Goal: Transaction & Acquisition: Book appointment/travel/reservation

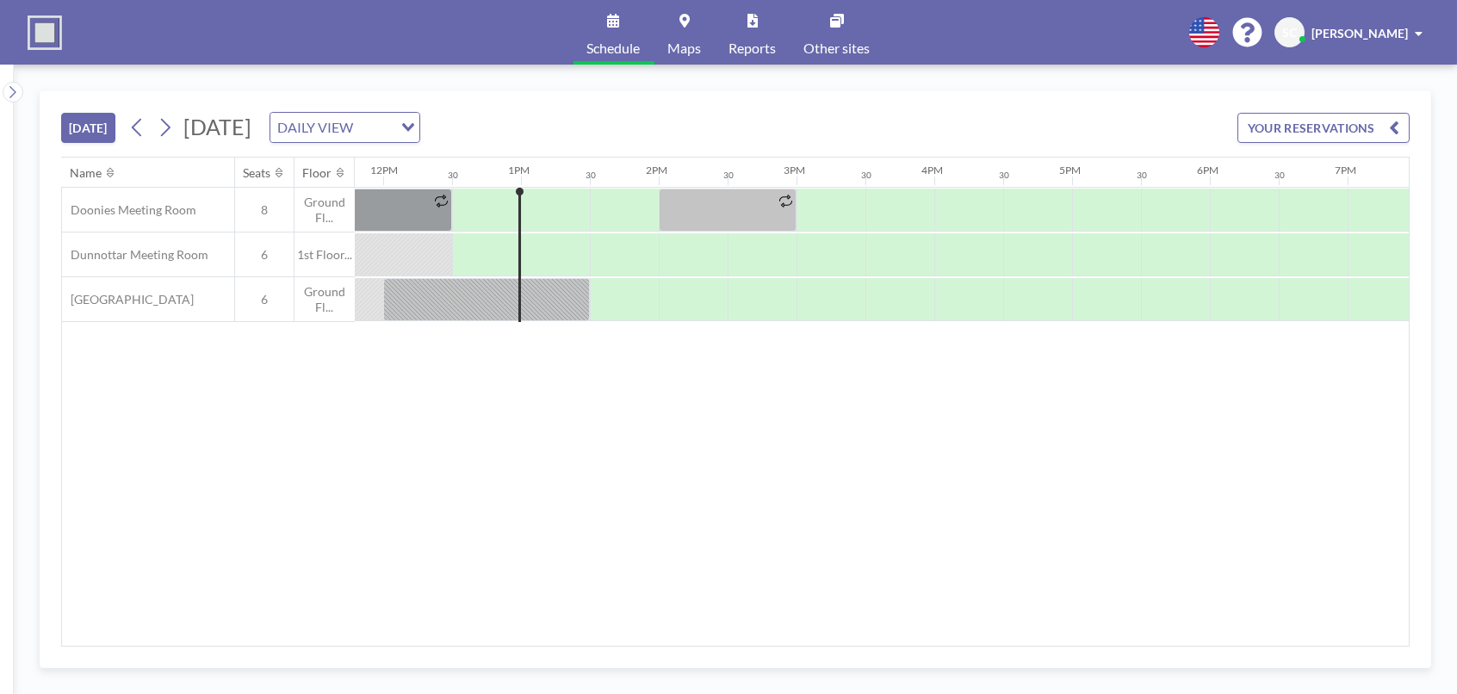
scroll to position [0, 1654]
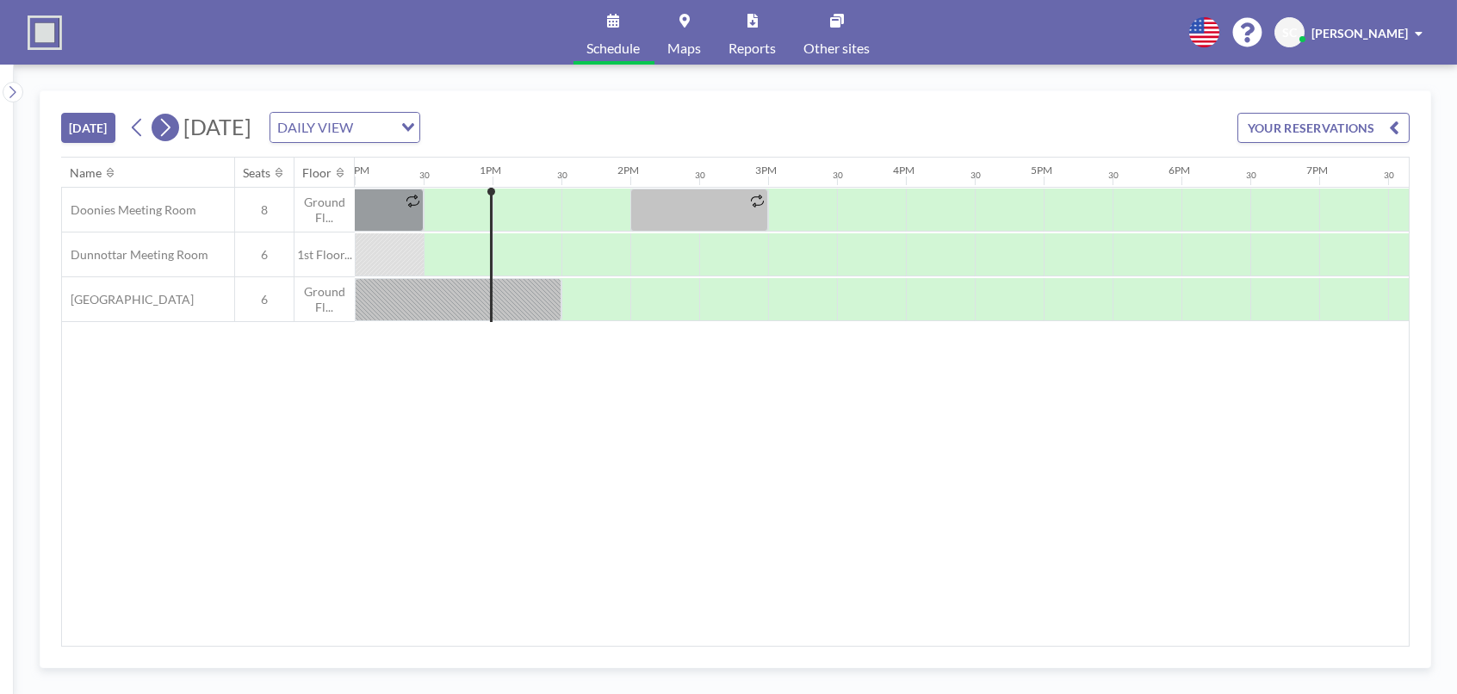
click at [164, 125] on icon at bounding box center [165, 128] width 16 height 26
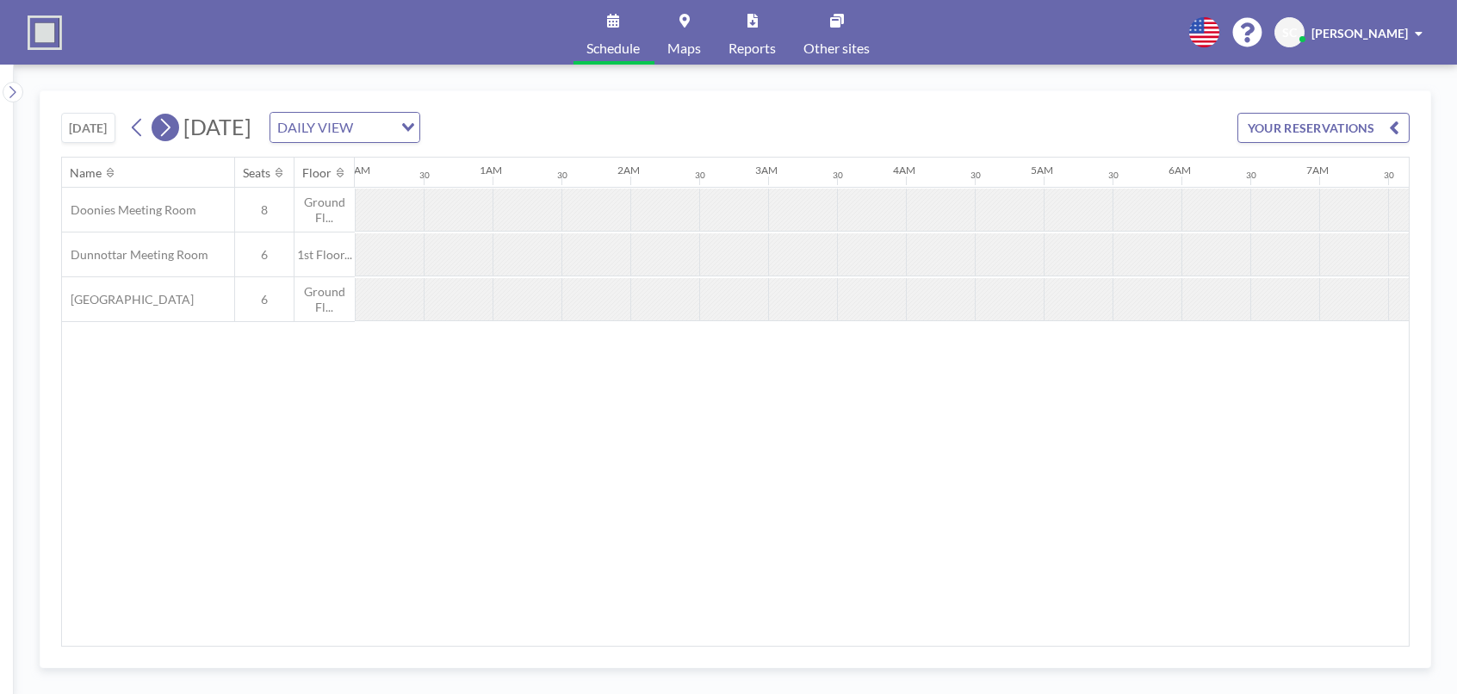
click at [164, 125] on icon at bounding box center [165, 128] width 16 height 26
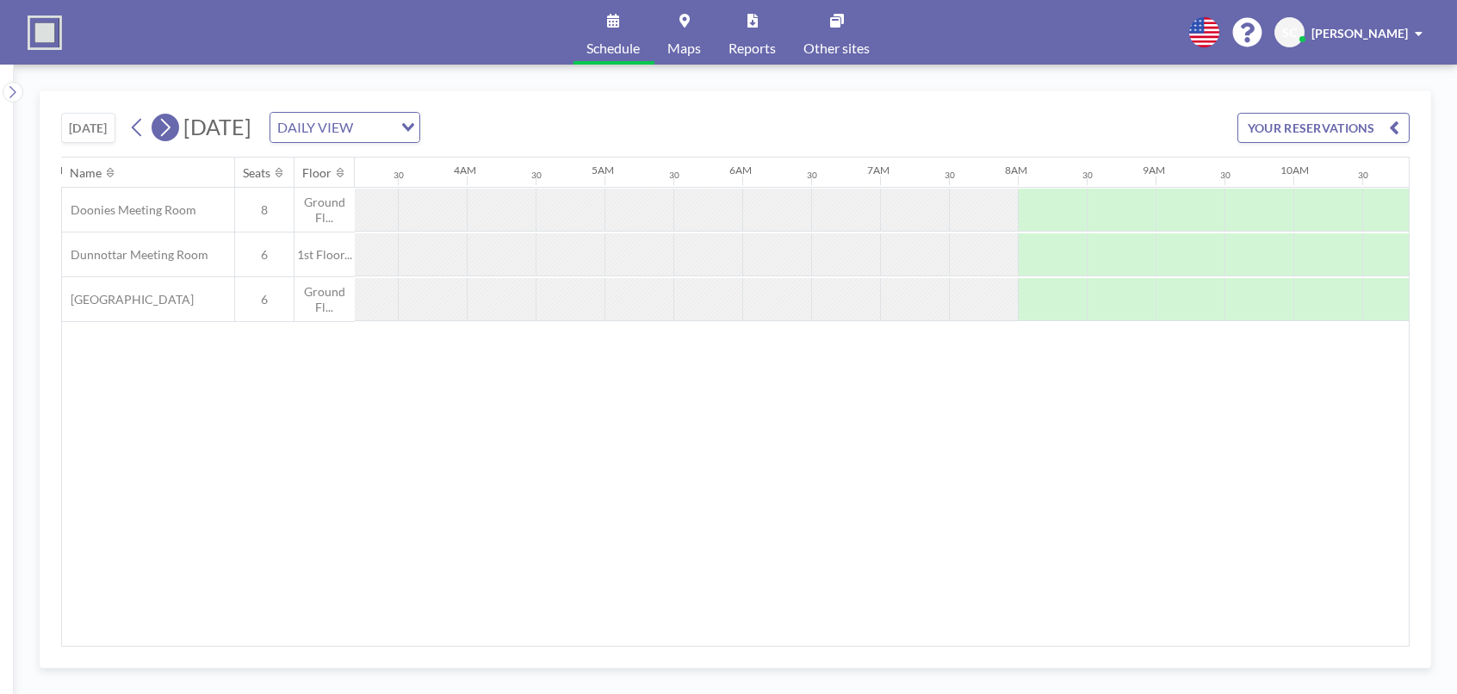
click at [164, 125] on icon at bounding box center [165, 128] width 16 height 26
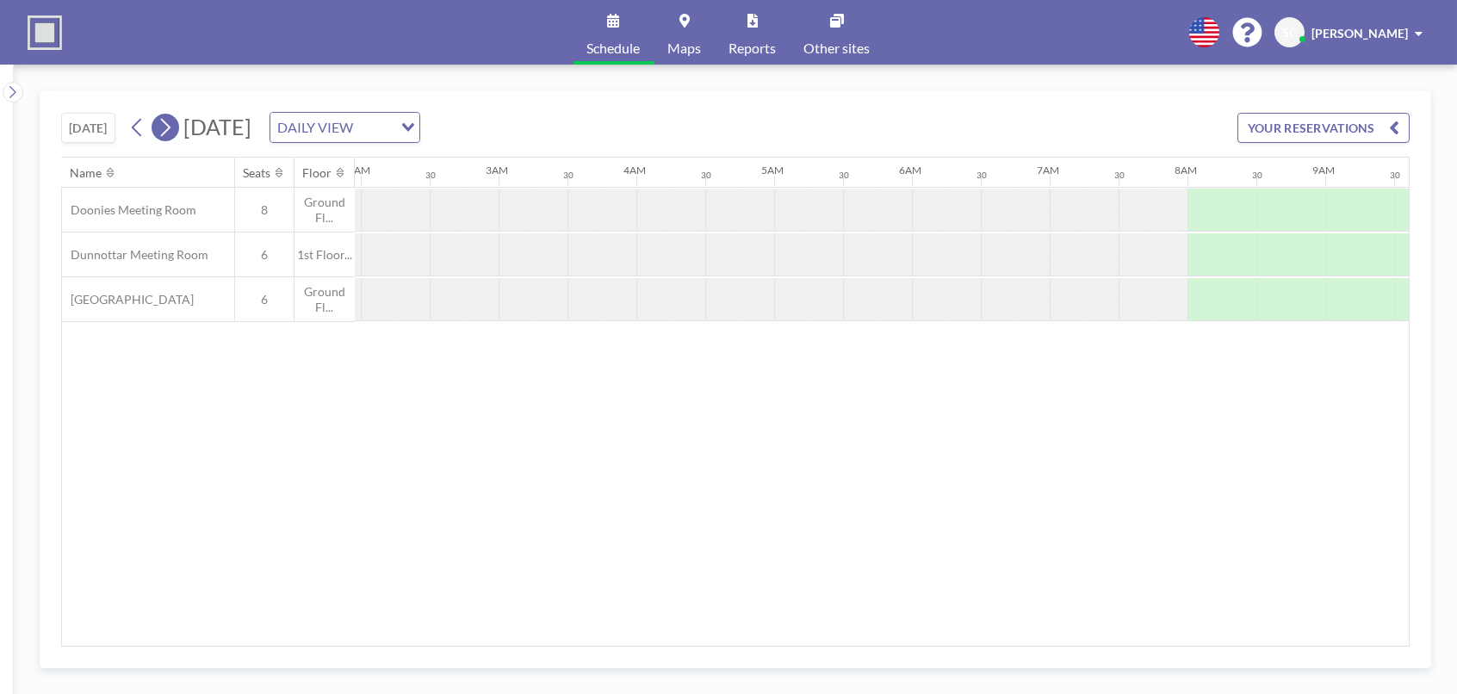
scroll to position [0, 883]
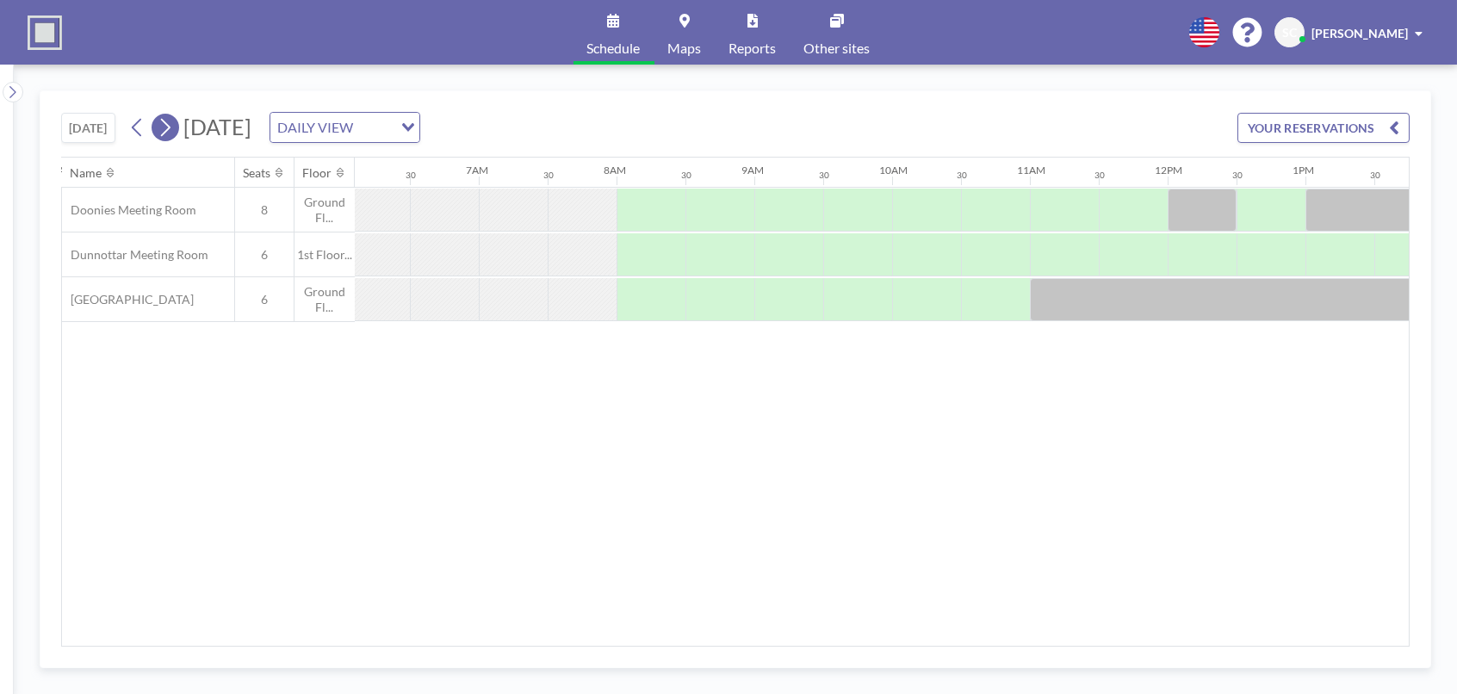
click at [164, 125] on icon at bounding box center [165, 128] width 16 height 26
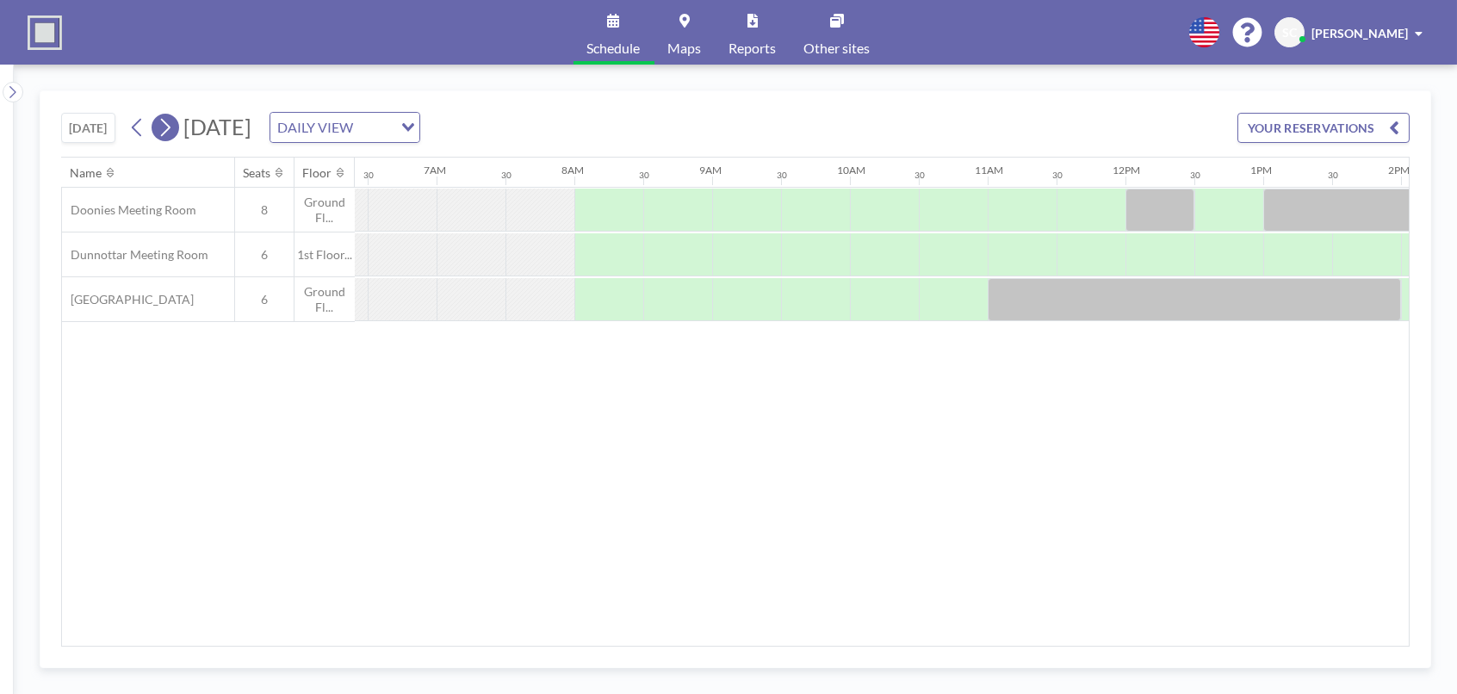
scroll to position [0, 0]
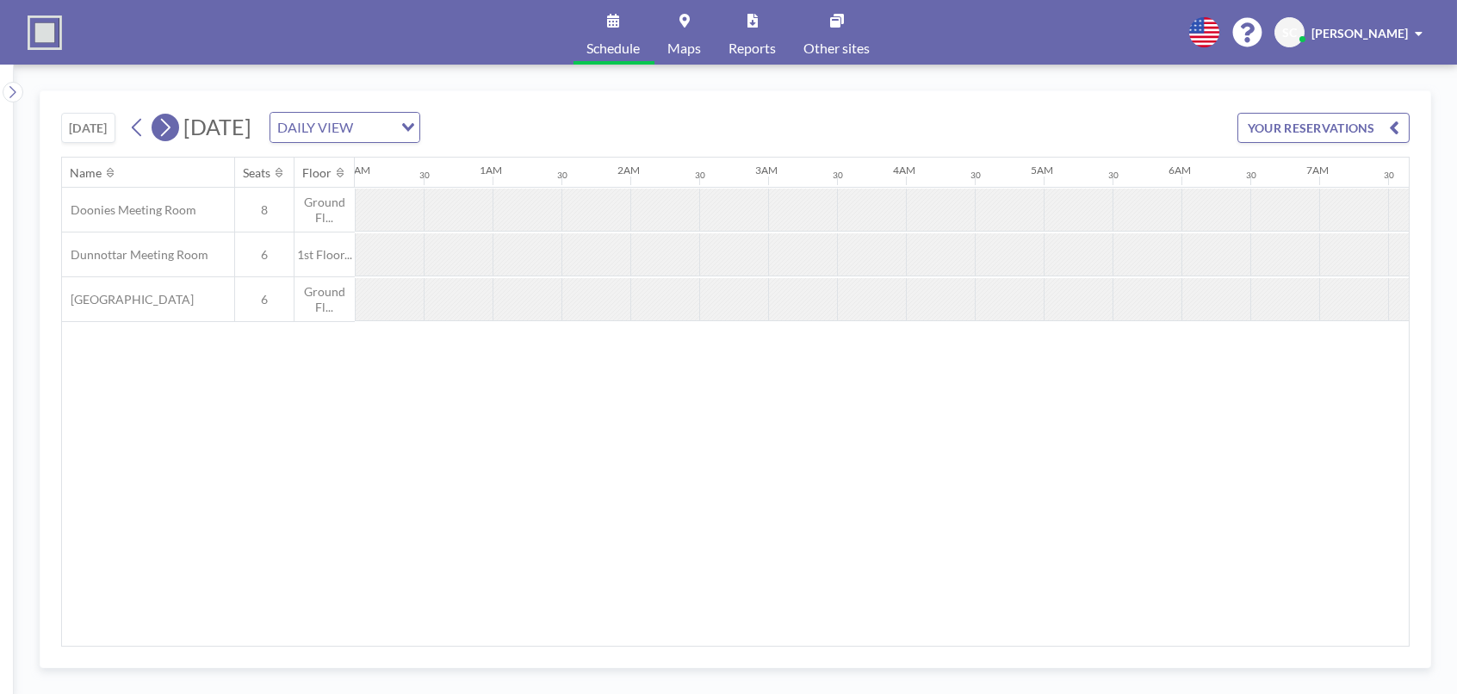
click at [164, 125] on icon at bounding box center [165, 128] width 16 height 26
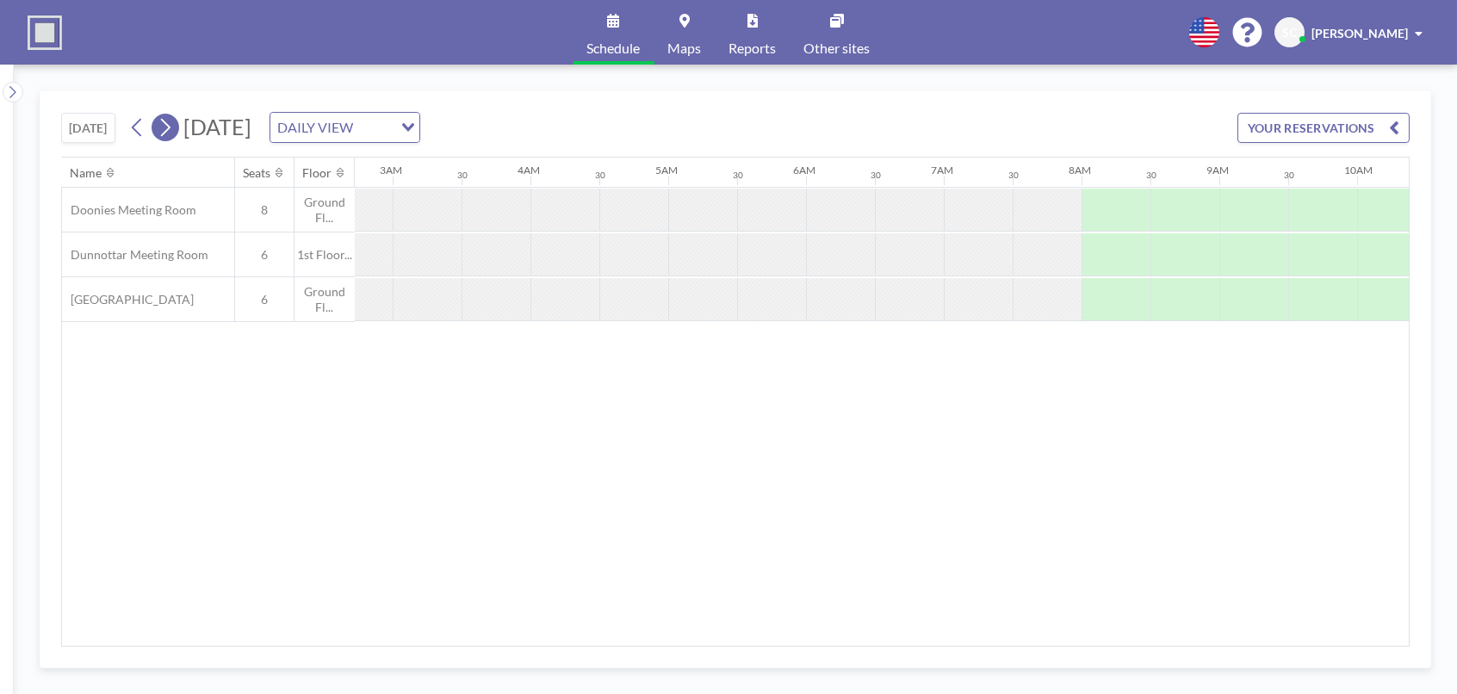
click at [164, 125] on icon at bounding box center [165, 128] width 16 height 26
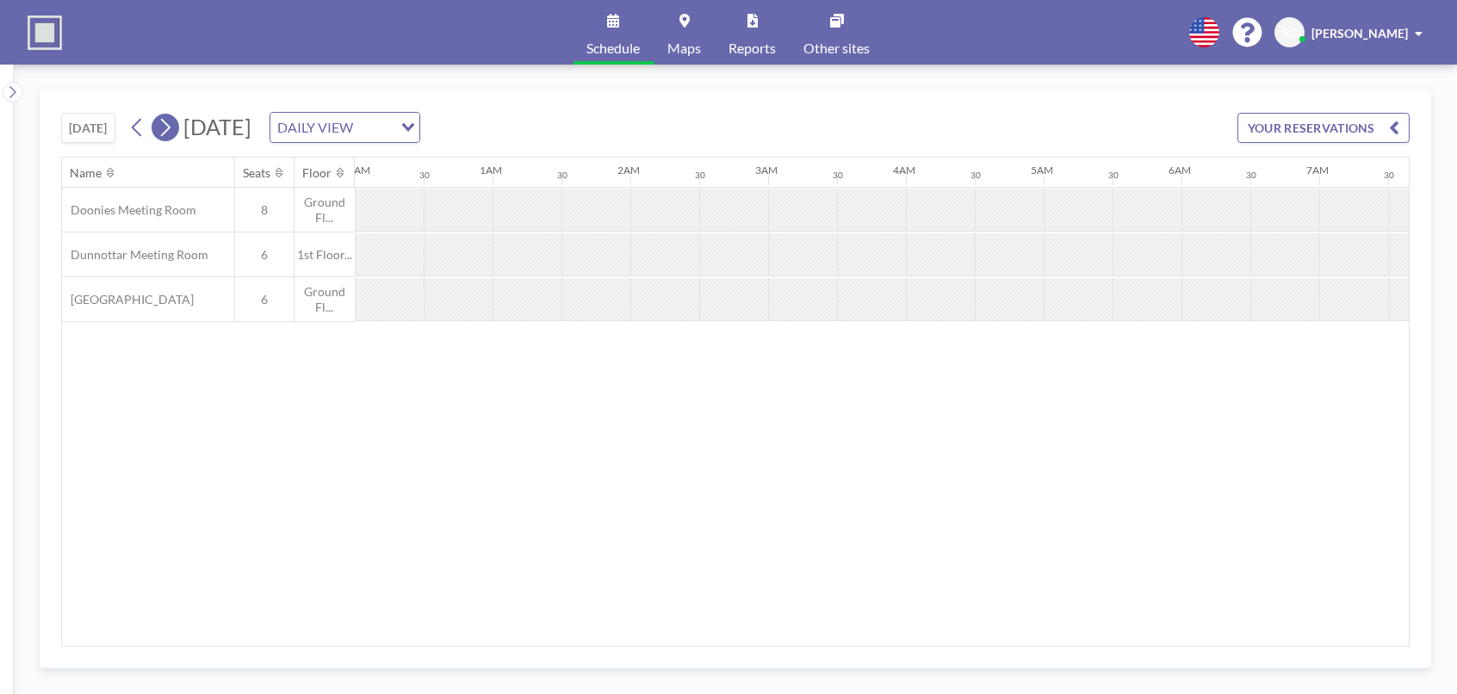
click at [164, 125] on icon at bounding box center [165, 128] width 16 height 26
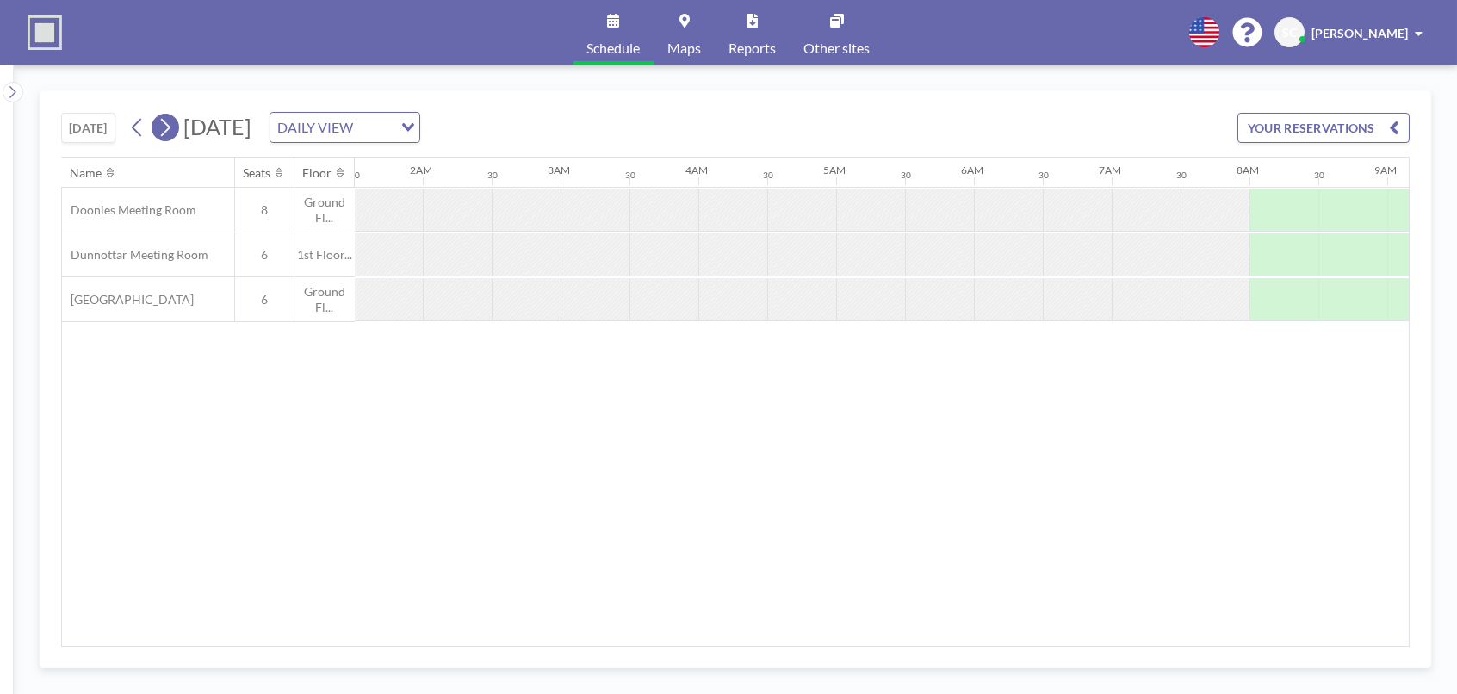
click at [164, 125] on icon at bounding box center [165, 128] width 16 height 26
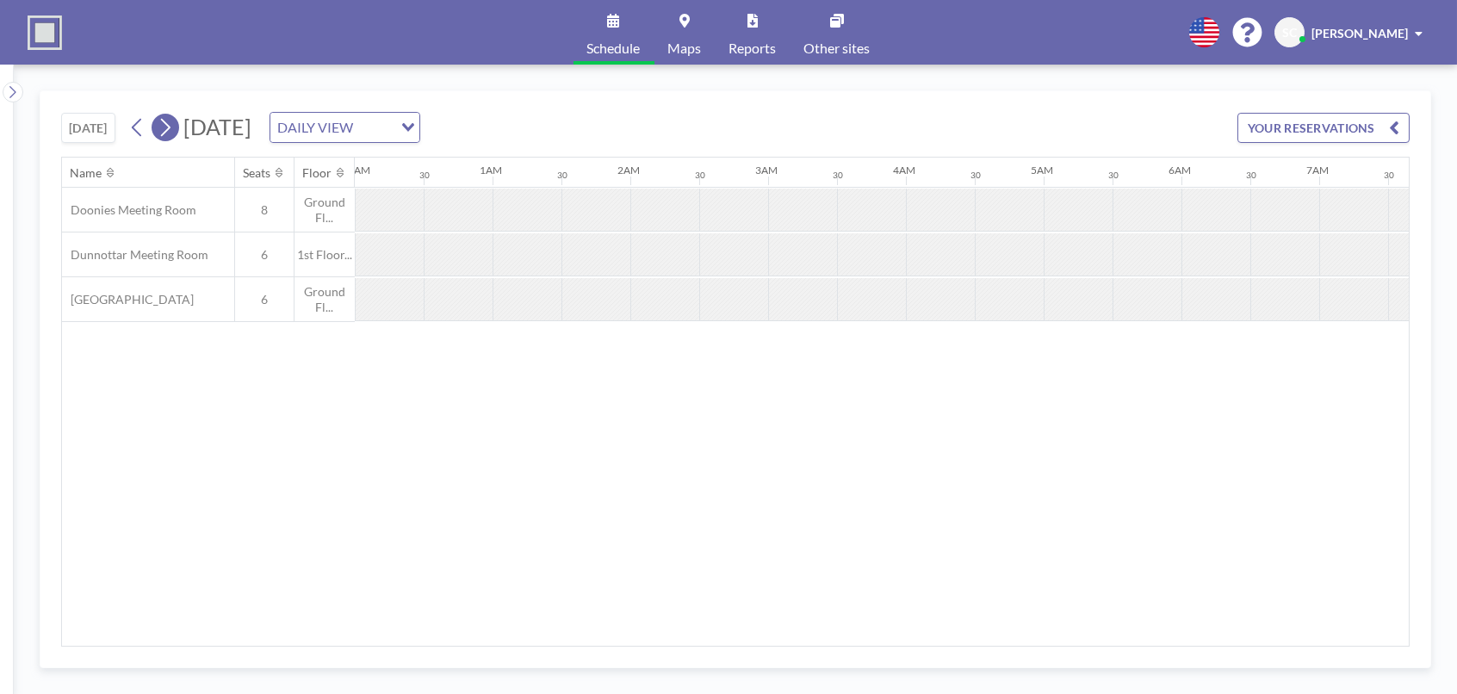
scroll to position [0, 312]
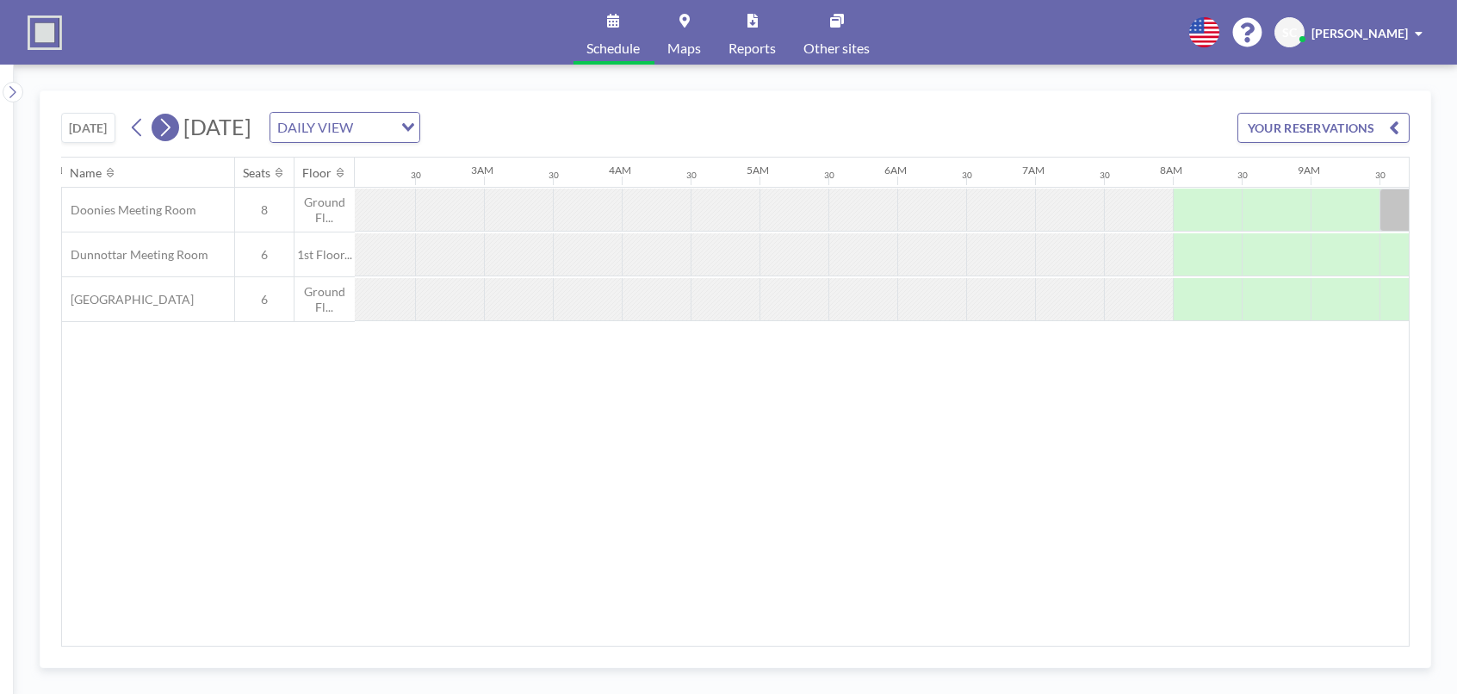
click at [164, 125] on icon at bounding box center [165, 128] width 16 height 26
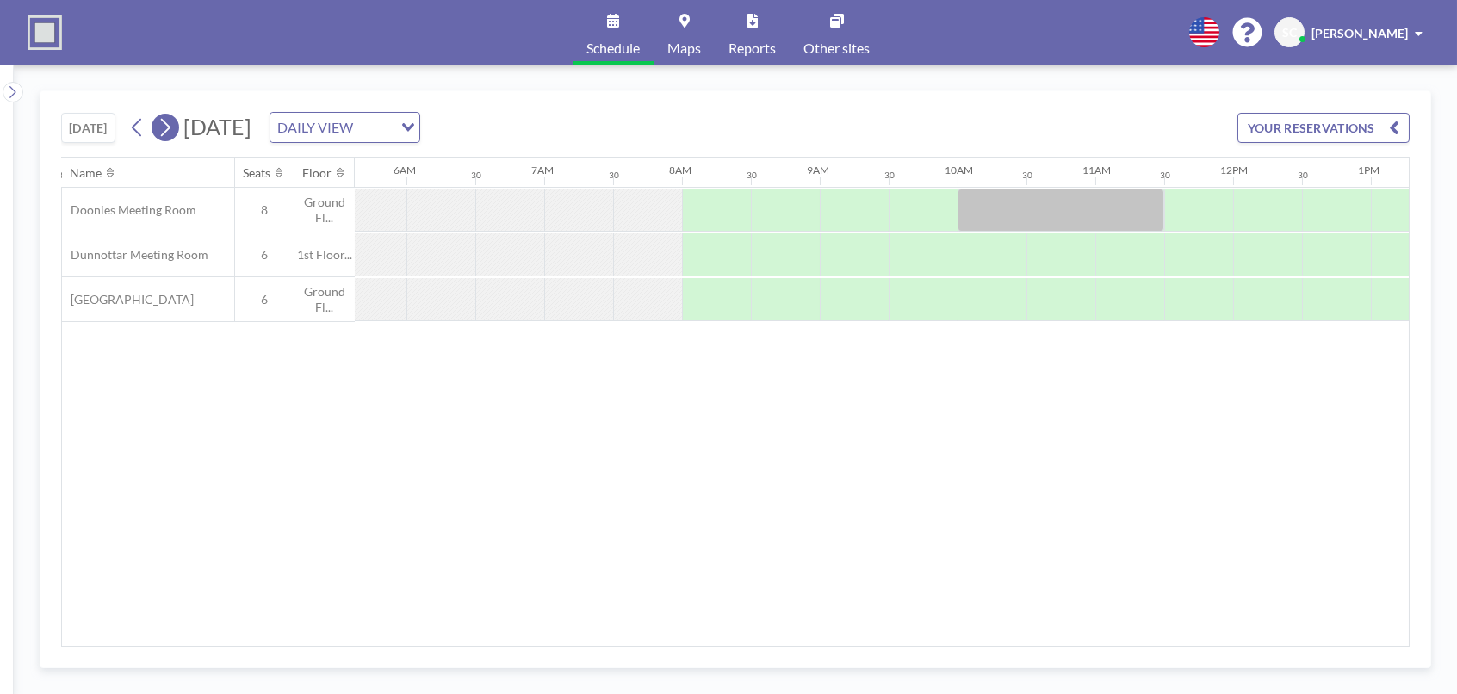
scroll to position [0, 1033]
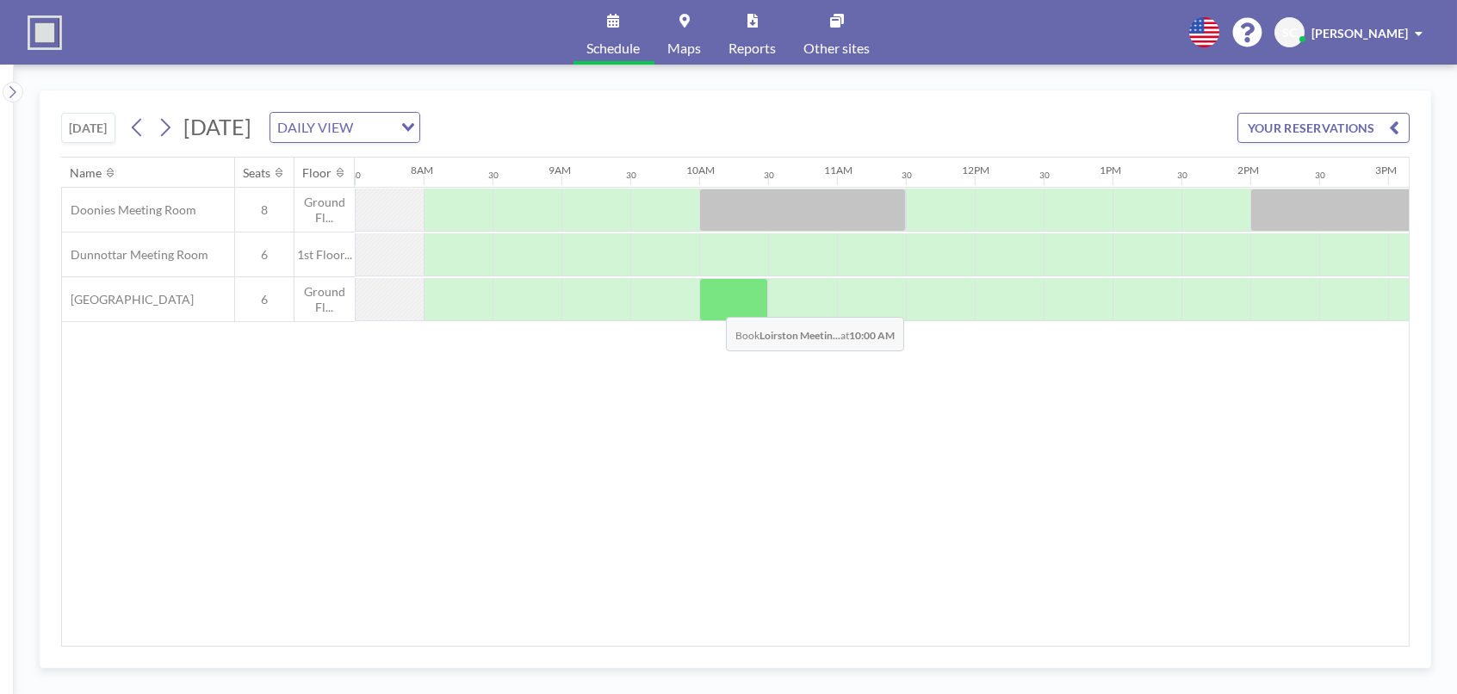
click at [712, 303] on div at bounding box center [733, 299] width 69 height 43
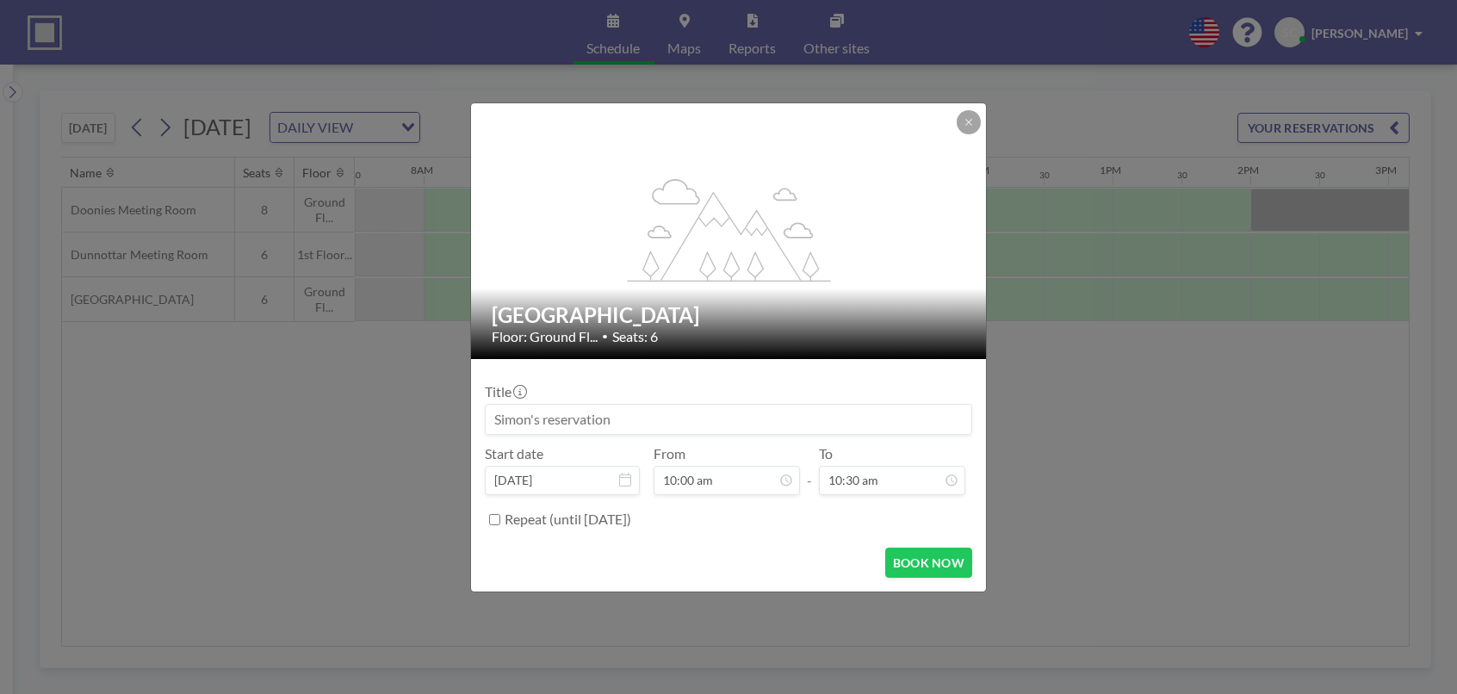
click at [712, 303] on h2 "[GEOGRAPHIC_DATA]" at bounding box center [729, 315] width 475 height 26
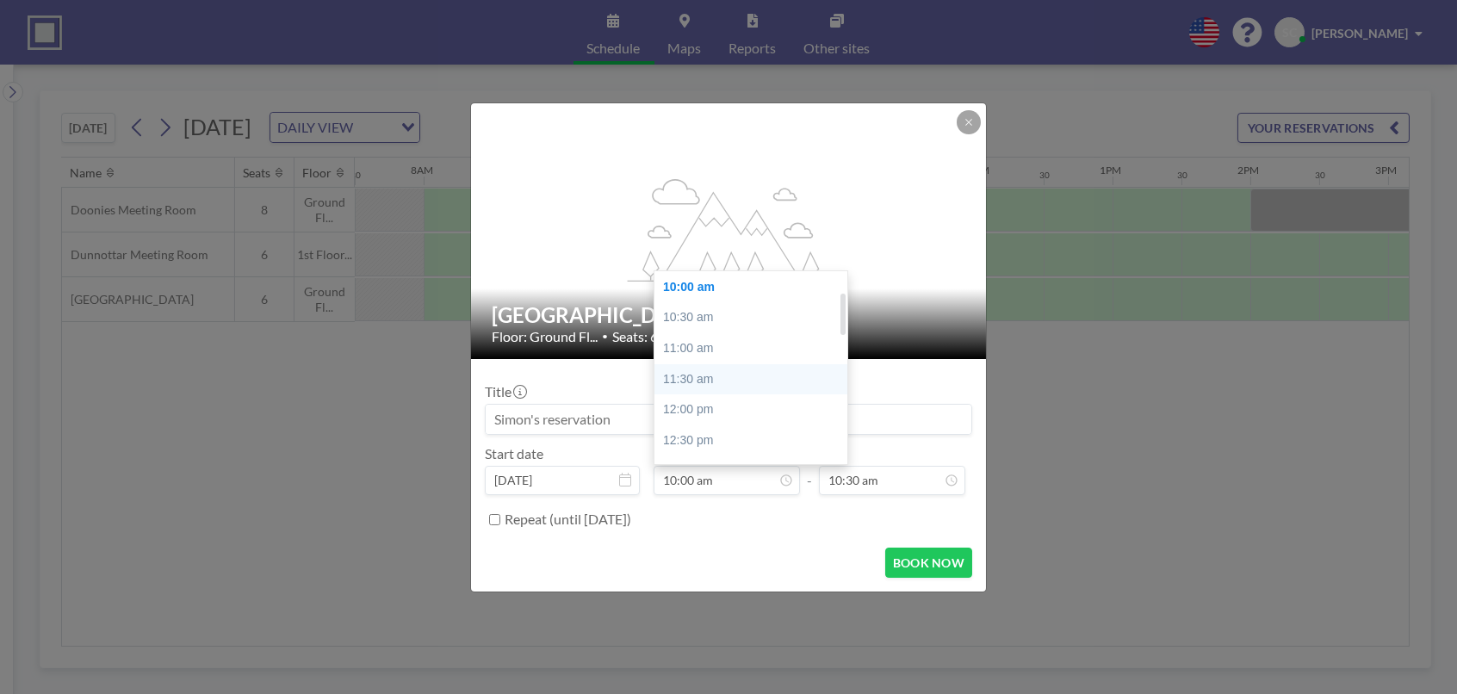
scroll to position [35, 0]
click at [716, 352] on div "09:30 am" at bounding box center [756, 342] width 202 height 31
type input "09:30 am"
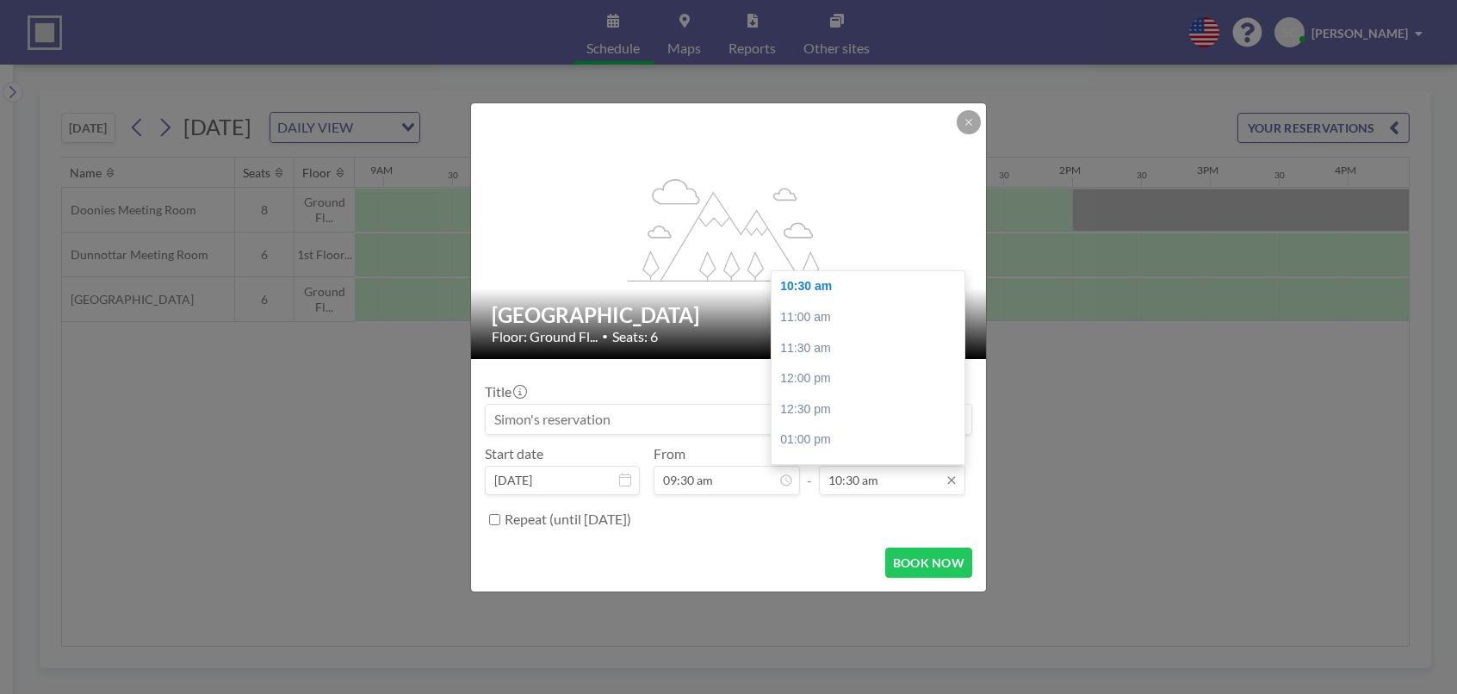
scroll to position [0, 1239]
click at [838, 344] on div "11:30 am" at bounding box center [873, 348] width 202 height 31
type input "11:30 am"
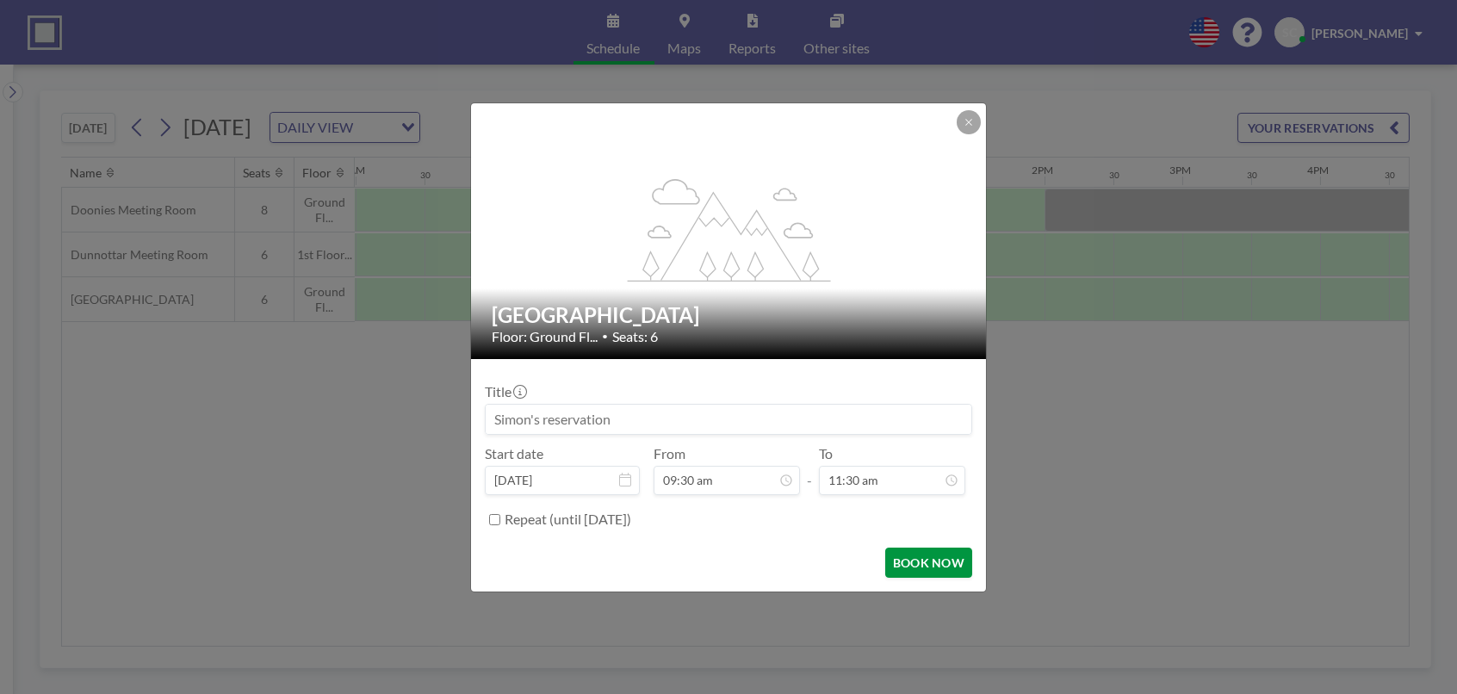
click at [934, 566] on button "BOOK NOW" at bounding box center [928, 563] width 87 height 30
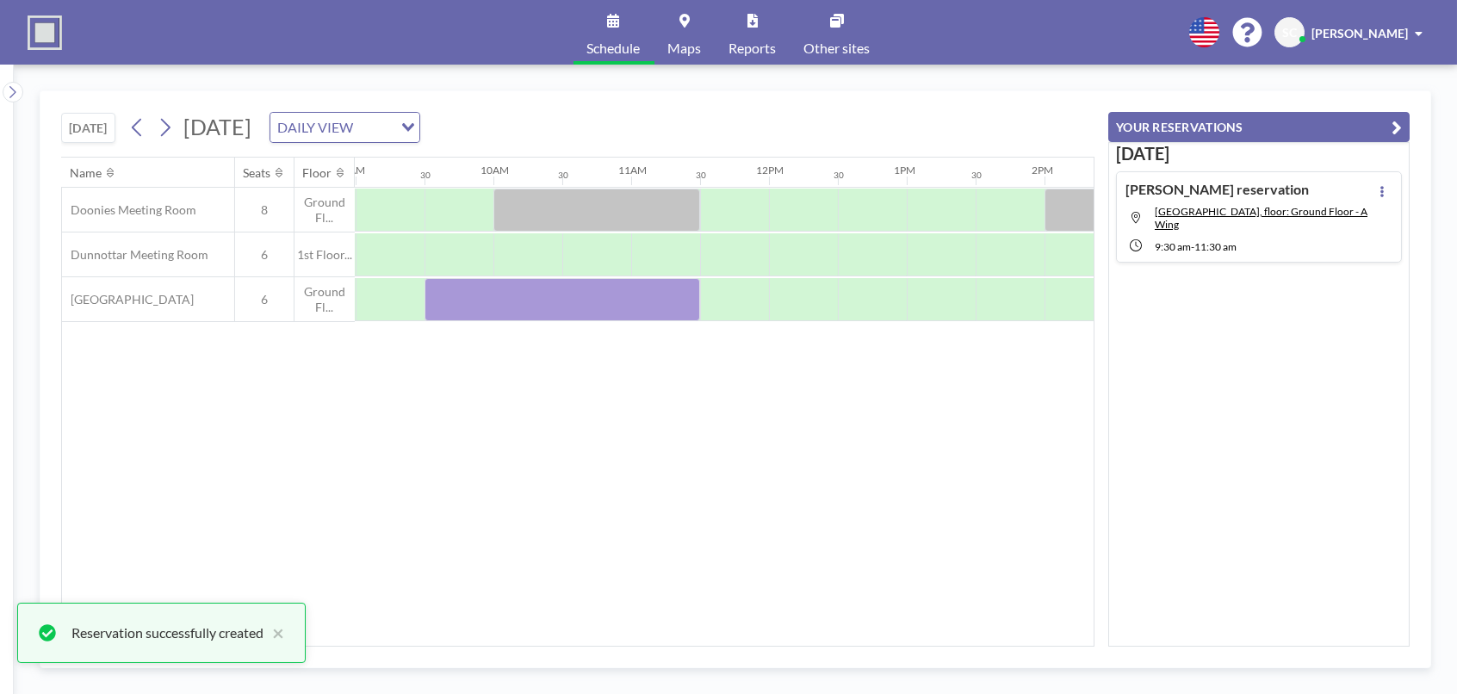
click at [789, 452] on div "Name Seats Floor 12AM 30 1AM 30 2AM 30 3AM 30 4AM 30 5AM 30 6AM 30 7AM 30 8AM 3…" at bounding box center [578, 402] width 1032 height 488
